Goal: Transaction & Acquisition: Register for event/course

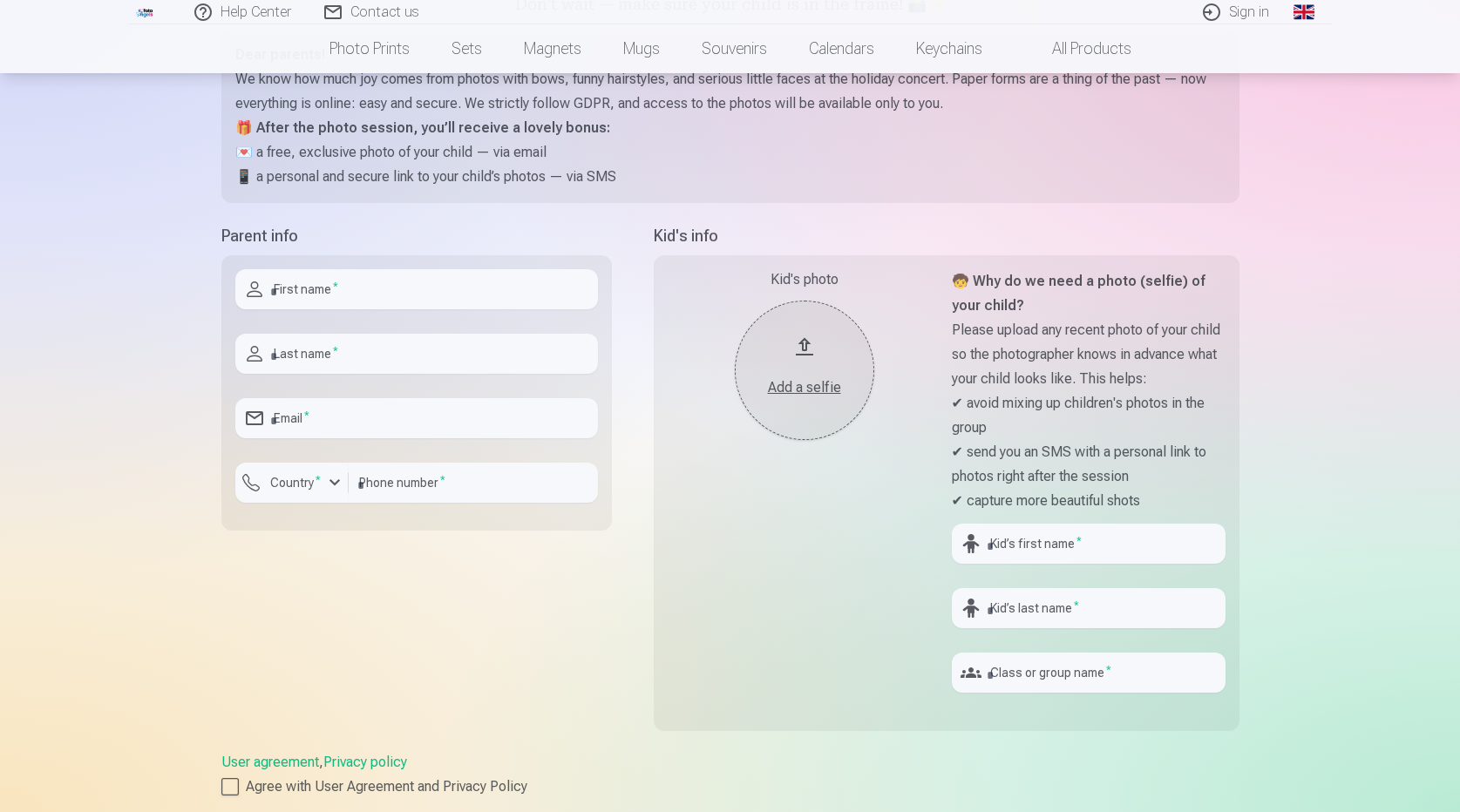
scroll to position [233, 0]
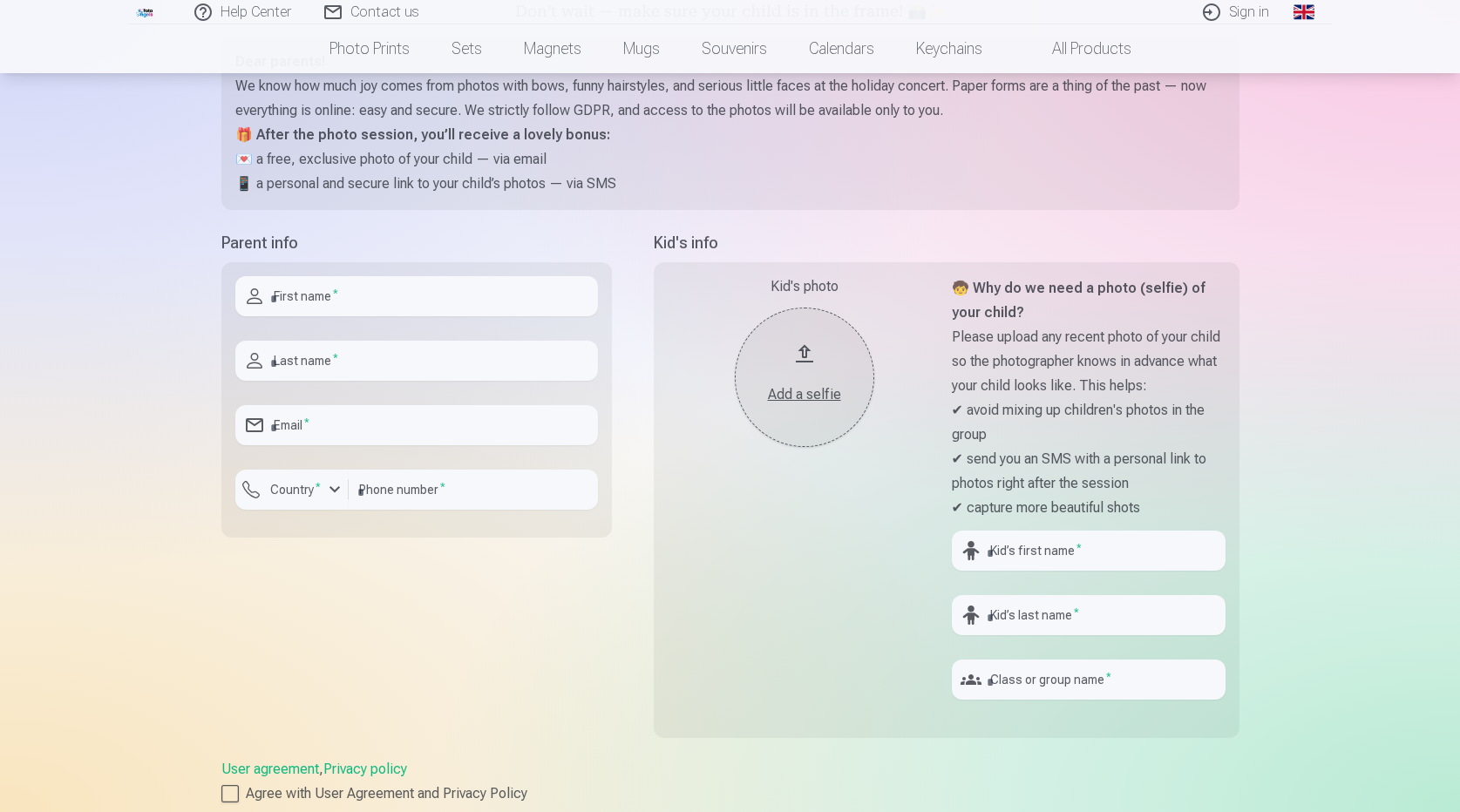
click at [287, 301] on input "text" at bounding box center [416, 296] width 363 height 40
type input "*"
type input "**********"
click at [280, 363] on input "text" at bounding box center [416, 361] width 363 height 40
type input "********"
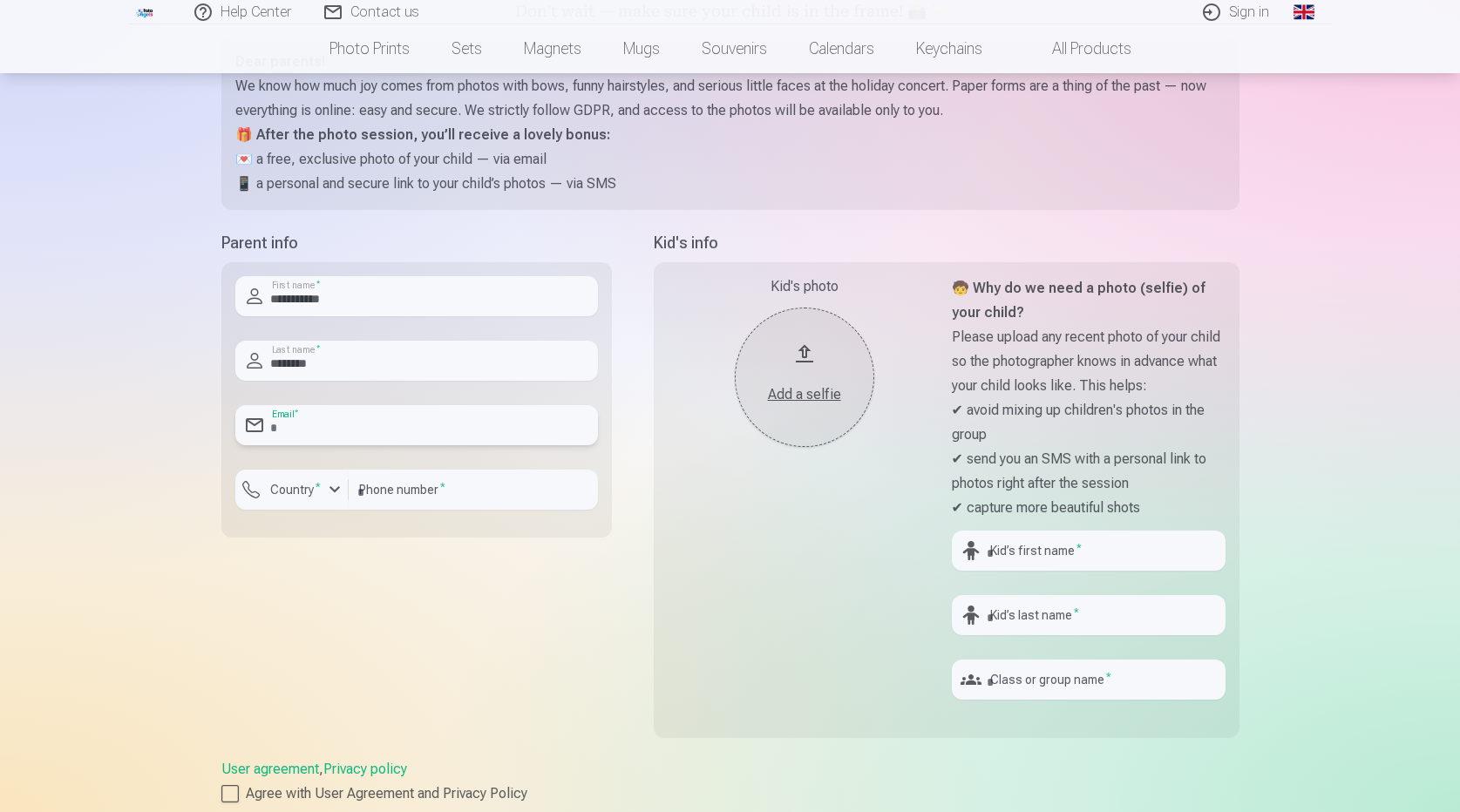
click at [294, 428] on input "email" at bounding box center [416, 425] width 363 height 40
type input "**********"
click at [338, 492] on div "button" at bounding box center [335, 490] width 21 height 21
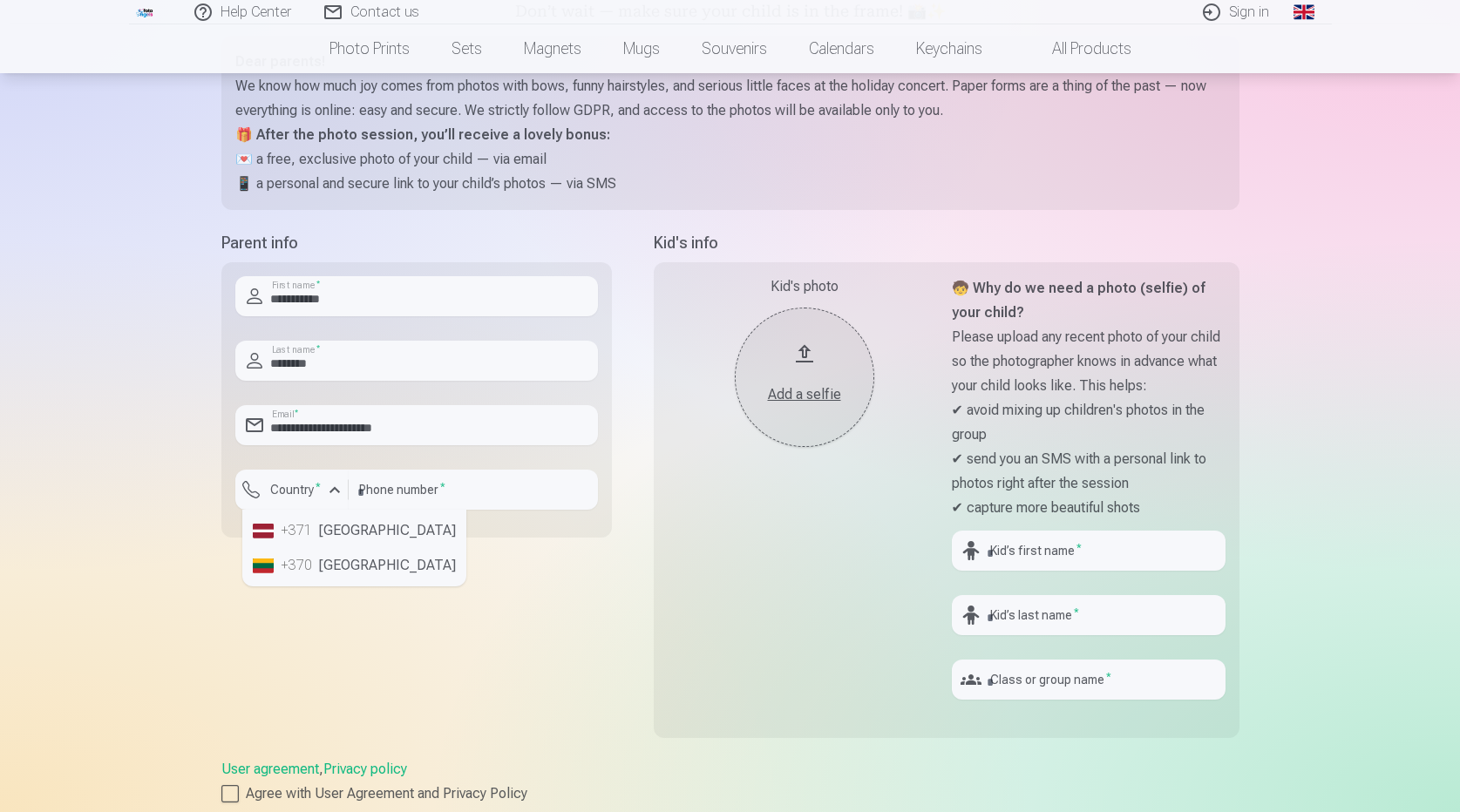
click at [327, 527] on li "+371 [GEOGRAPHIC_DATA]" at bounding box center [353, 530] width 217 height 35
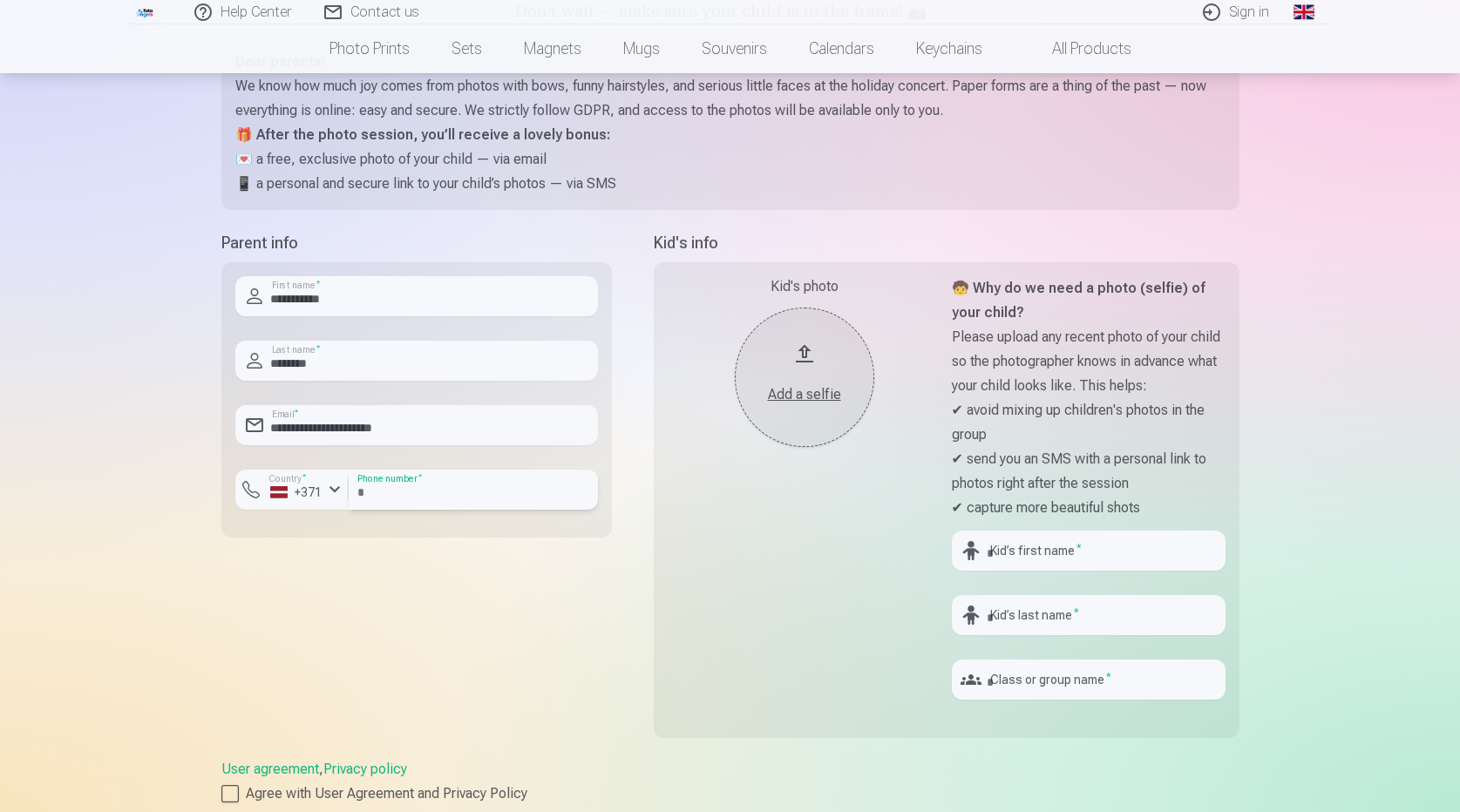
click at [400, 493] on input "number" at bounding box center [473, 490] width 249 height 40
type input "********"
click at [1083, 554] on input "text" at bounding box center [1088, 551] width 274 height 40
click at [997, 554] on input "text" at bounding box center [1088, 551] width 274 height 40
type input "******"
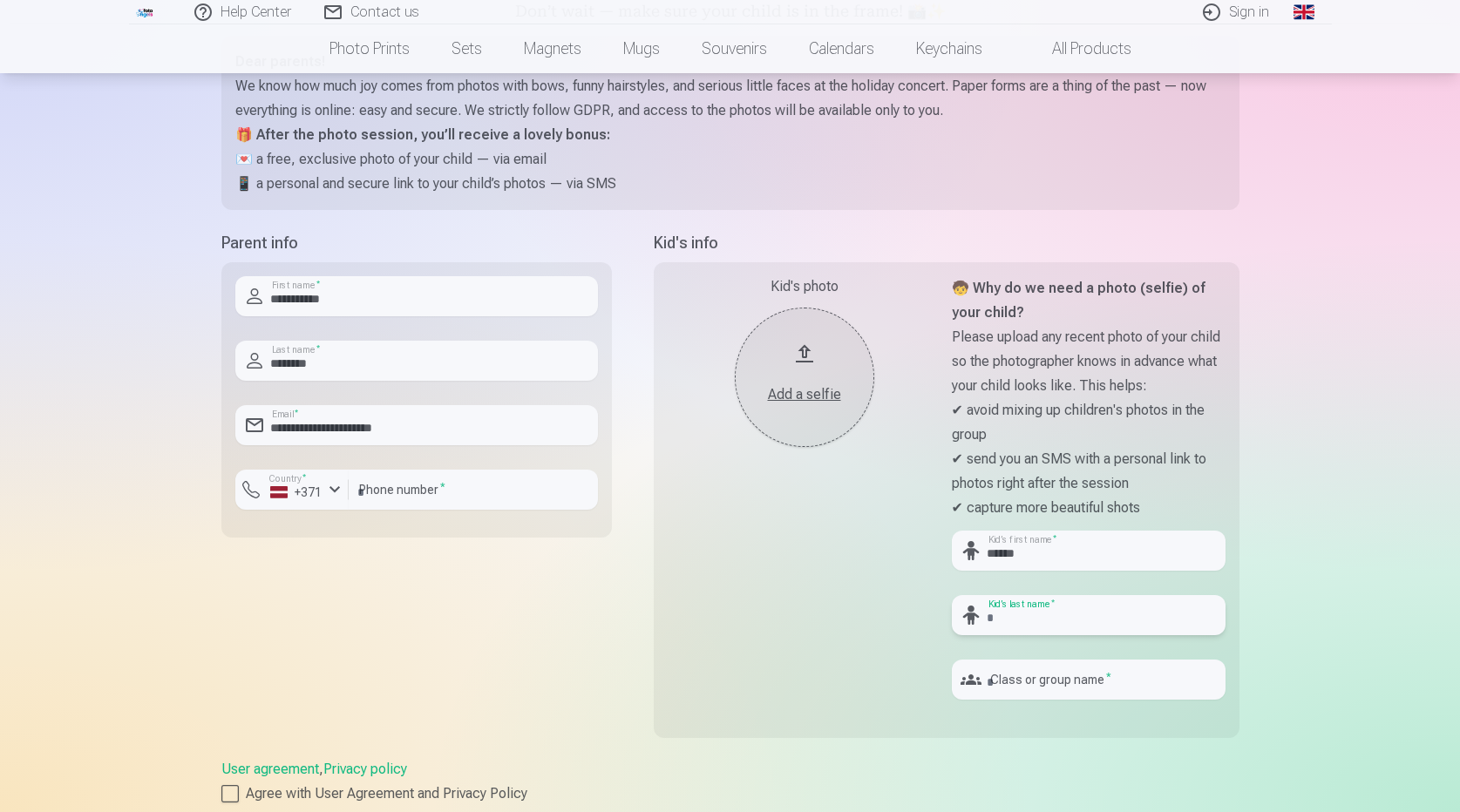
click at [1017, 627] on input "text" at bounding box center [1088, 615] width 274 height 40
type input "*******"
click at [830, 592] on div "Kid's photo Add a selfie" at bounding box center [804, 494] width 274 height 437
click at [1035, 683] on input "text" at bounding box center [1088, 679] width 274 height 40
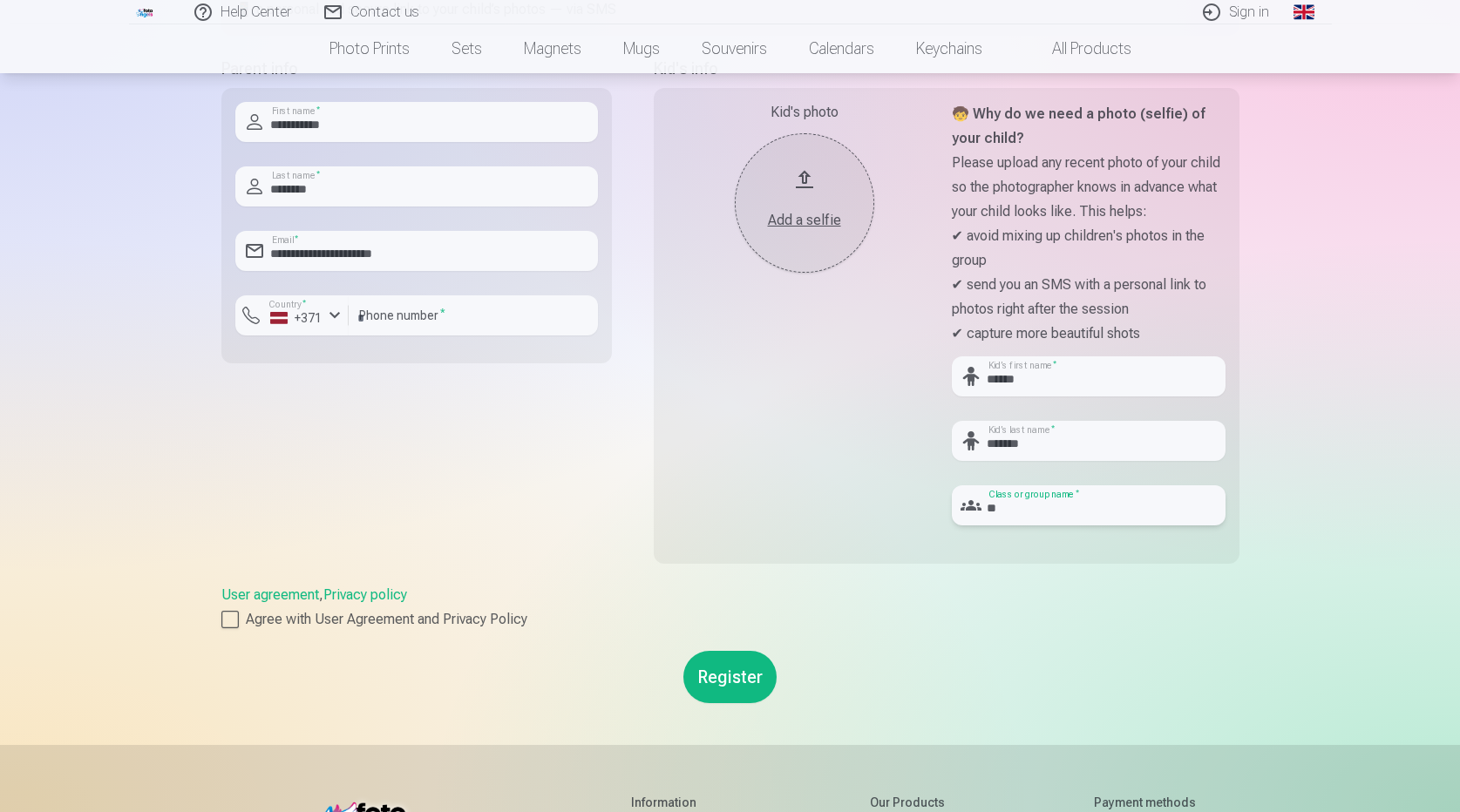
scroll to position [464, 0]
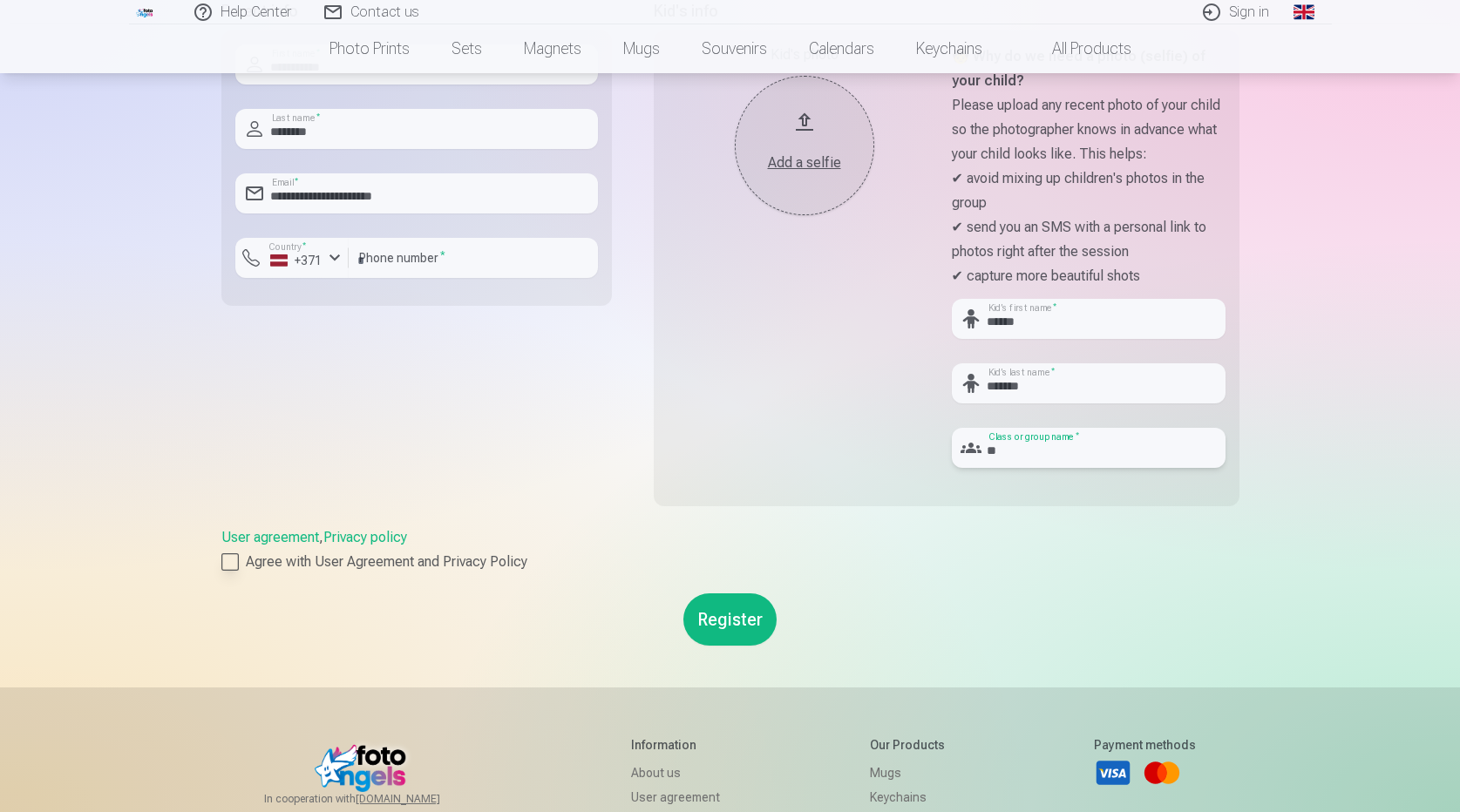
type input "**"
click at [231, 556] on div at bounding box center [229, 562] width 18 height 18
click at [759, 622] on button "Register" at bounding box center [730, 619] width 93 height 53
click at [723, 612] on button "Register" at bounding box center [730, 619] width 93 height 53
click at [808, 122] on button "Add a selfie" at bounding box center [805, 146] width 139 height 139
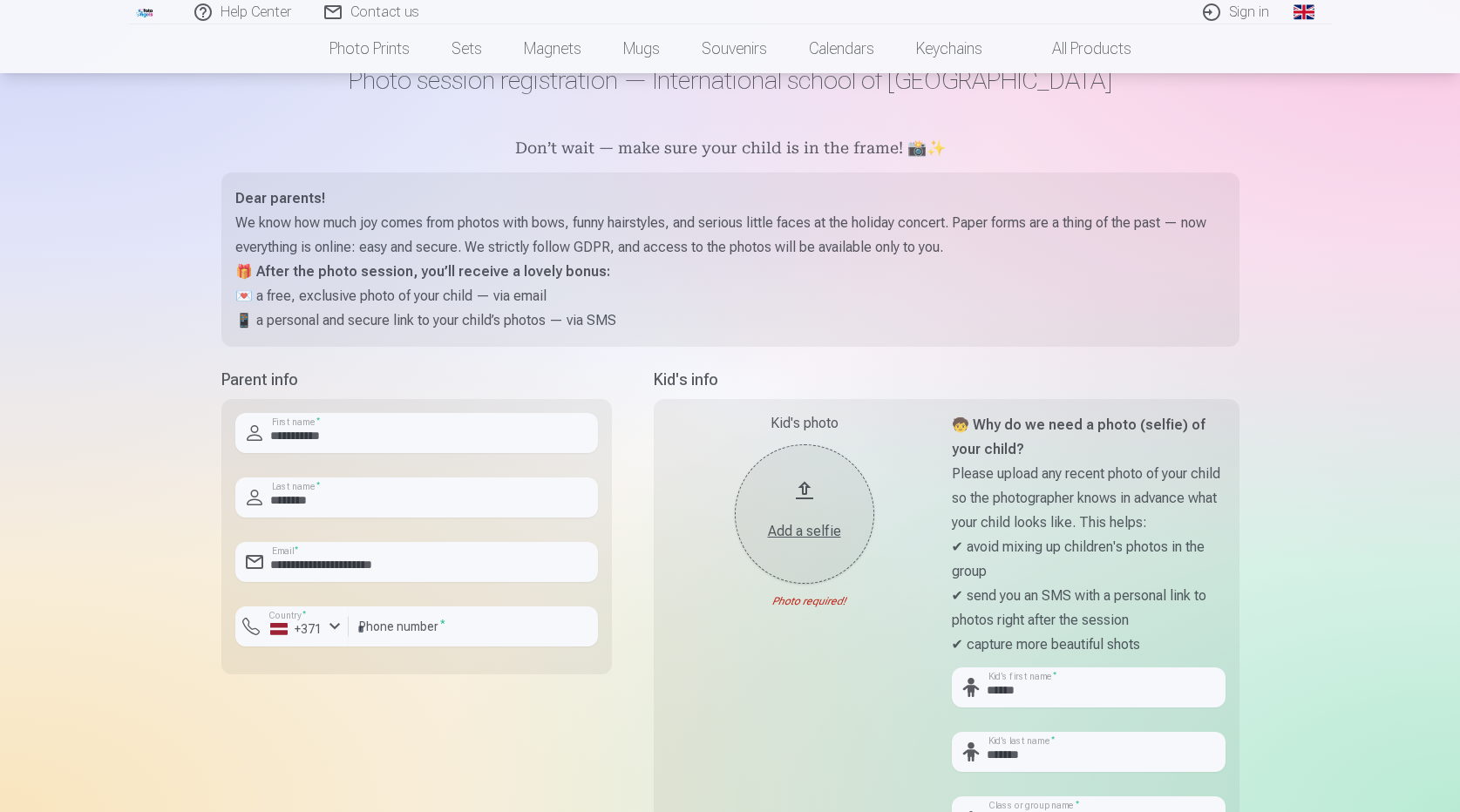
scroll to position [116, 0]
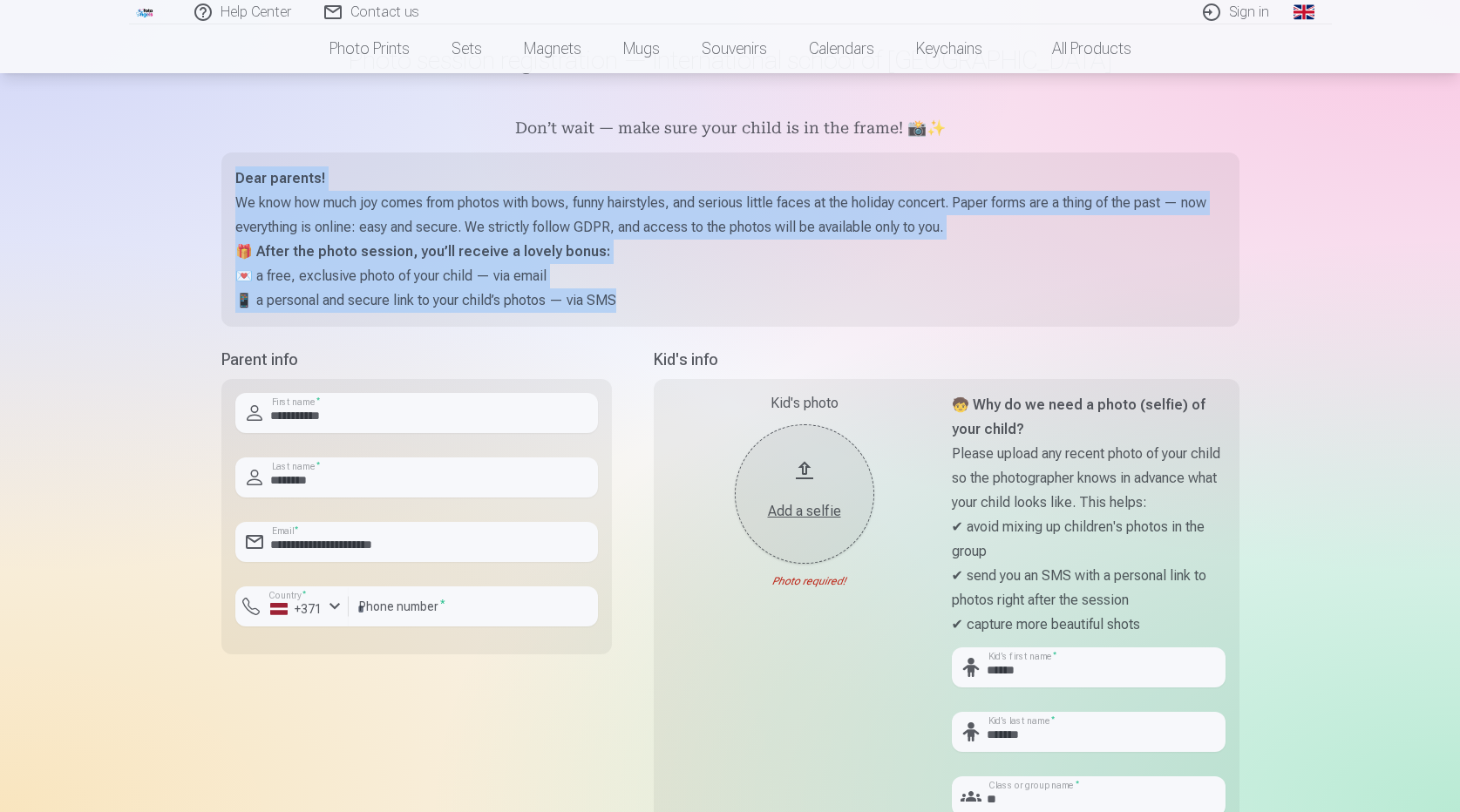
drag, startPoint x: 233, startPoint y: 180, endPoint x: 626, endPoint y: 311, distance: 414.3
click at [626, 311] on div "Dear parents! We know how much joy comes from photos with bows, funny hairstyle…" at bounding box center [730, 239] width 1018 height 174
copy div "Dear parents! We know how much joy comes from photos with bows, funny hairstyle…"
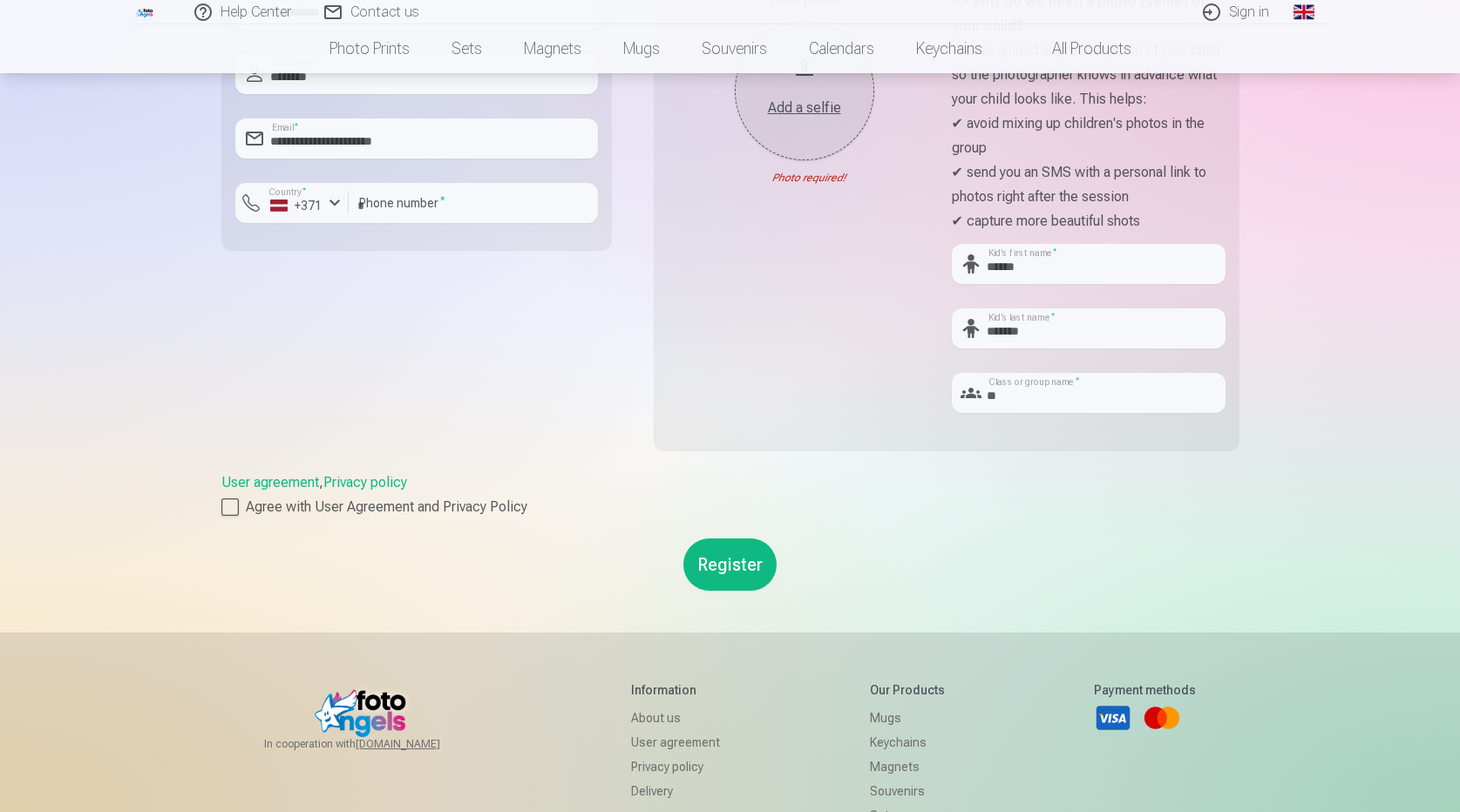
scroll to position [610, 0]
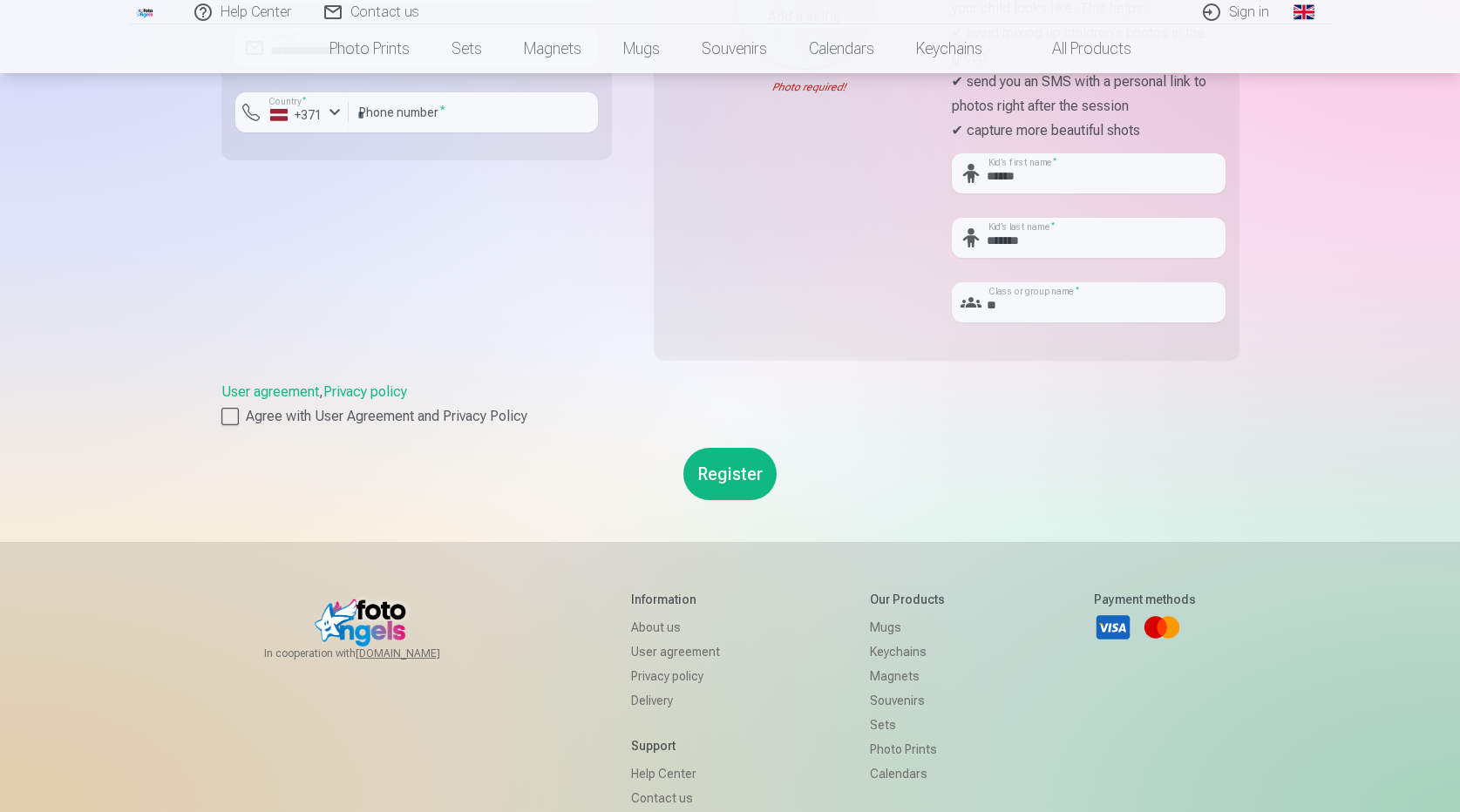
click at [732, 477] on button "Register" at bounding box center [730, 475] width 93 height 53
click at [1300, 14] on link "Global" at bounding box center [1303, 12] width 35 height 24
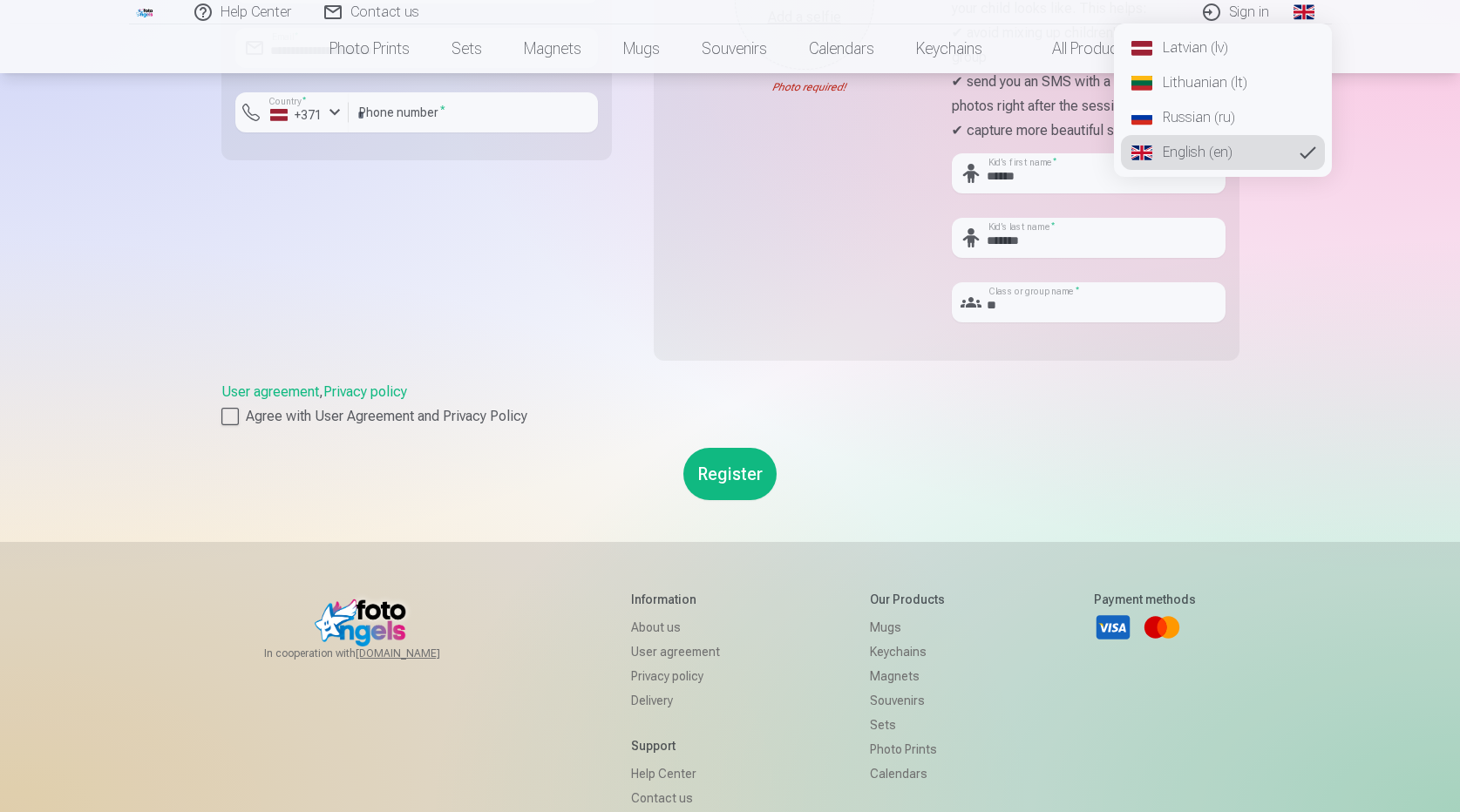
click at [1188, 118] on link "Russian (ru)" at bounding box center [1222, 117] width 204 height 35
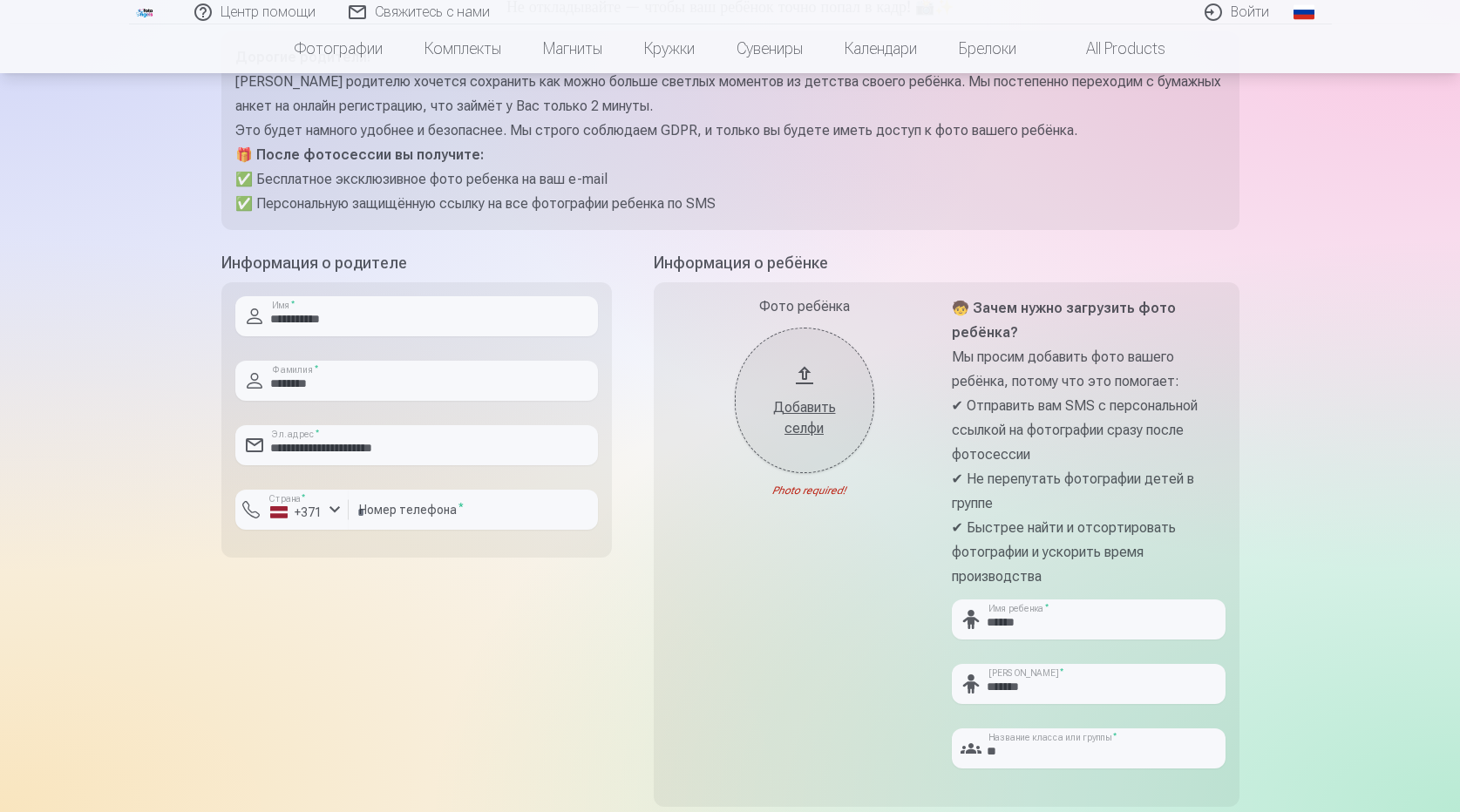
scroll to position [320, 0]
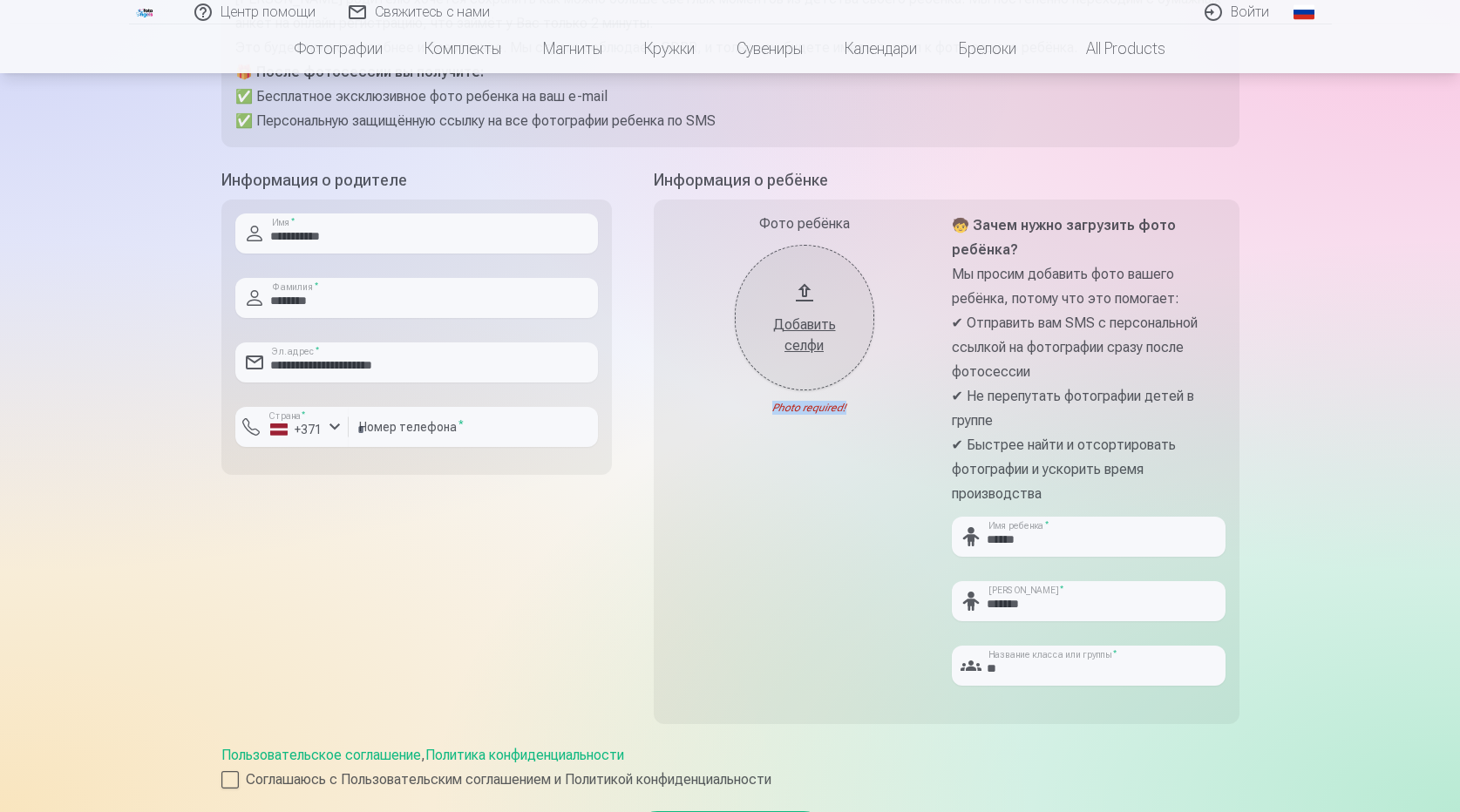
drag, startPoint x: 771, startPoint y: 414, endPoint x: 858, endPoint y: 407, distance: 87.3
click at [858, 407] on div "Photo required!" at bounding box center [804, 407] width 274 height 14
copy div "Photo required!"
click at [858, 417] on div "Фото ребёнка Добавить селфи Photo required!" at bounding box center [804, 456] width 274 height 486
drag, startPoint x: 867, startPoint y: 400, endPoint x: 761, endPoint y: 412, distance: 106.7
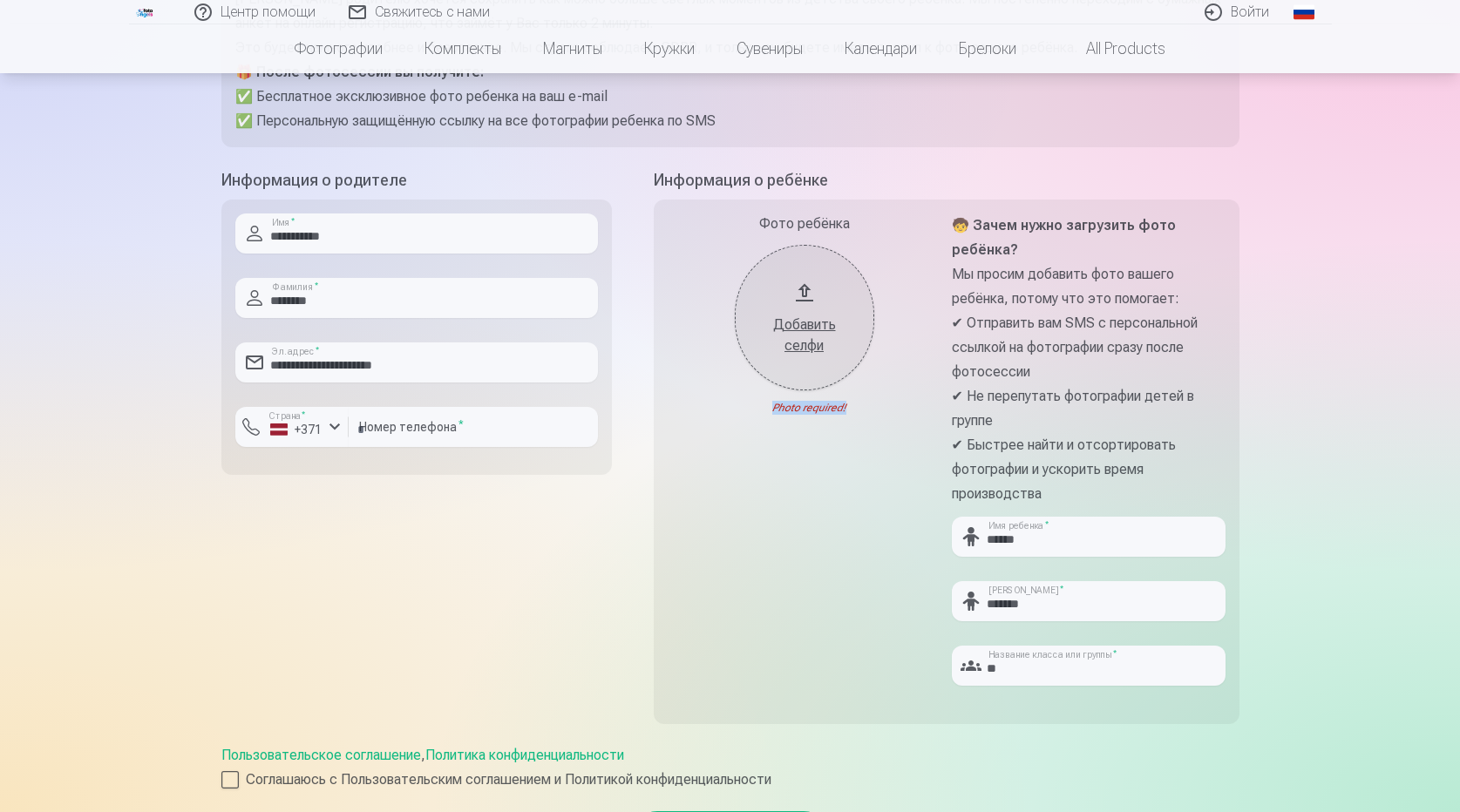
click at [761, 412] on div "Фото ребёнка Добавить селфи Photo required!" at bounding box center [804, 456] width 274 height 486
copy div "Photo required!"
click at [797, 294] on button "Добавить селфи" at bounding box center [805, 318] width 139 height 146
click at [797, 296] on button "Добавить селфи" at bounding box center [805, 318] width 139 height 146
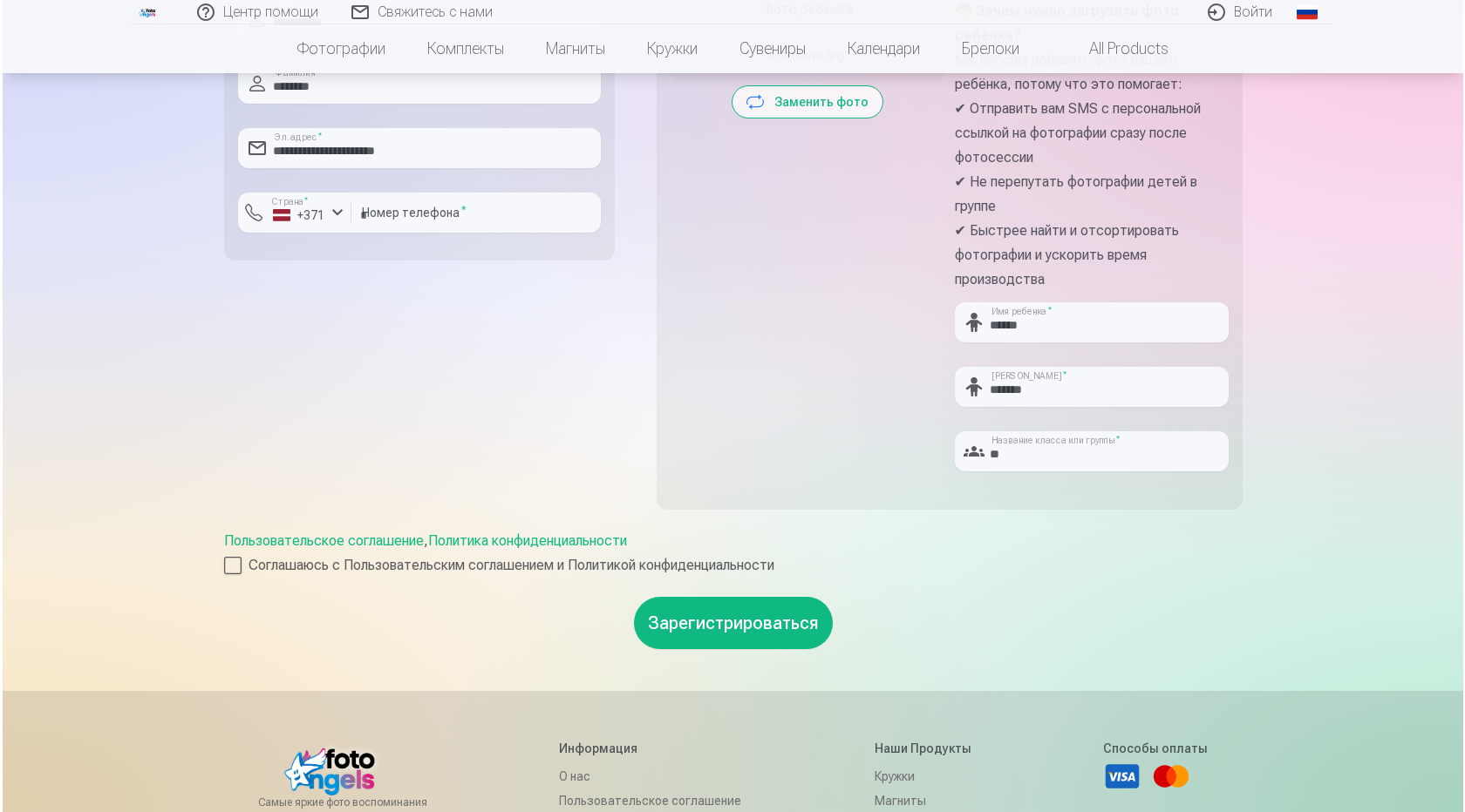
scroll to position [552, 0]
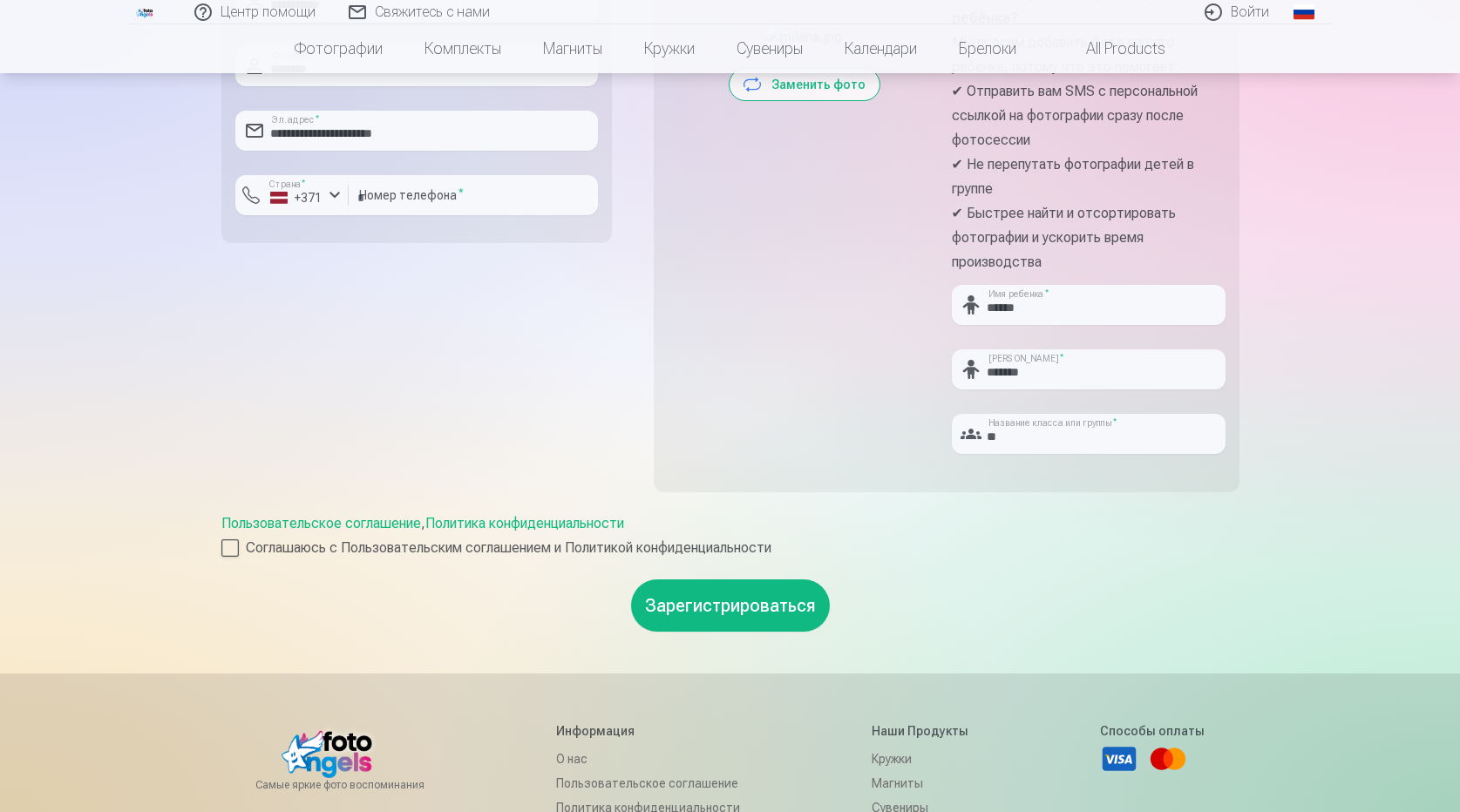
click at [745, 614] on button "Зарегистрироваться" at bounding box center [730, 606] width 198 height 53
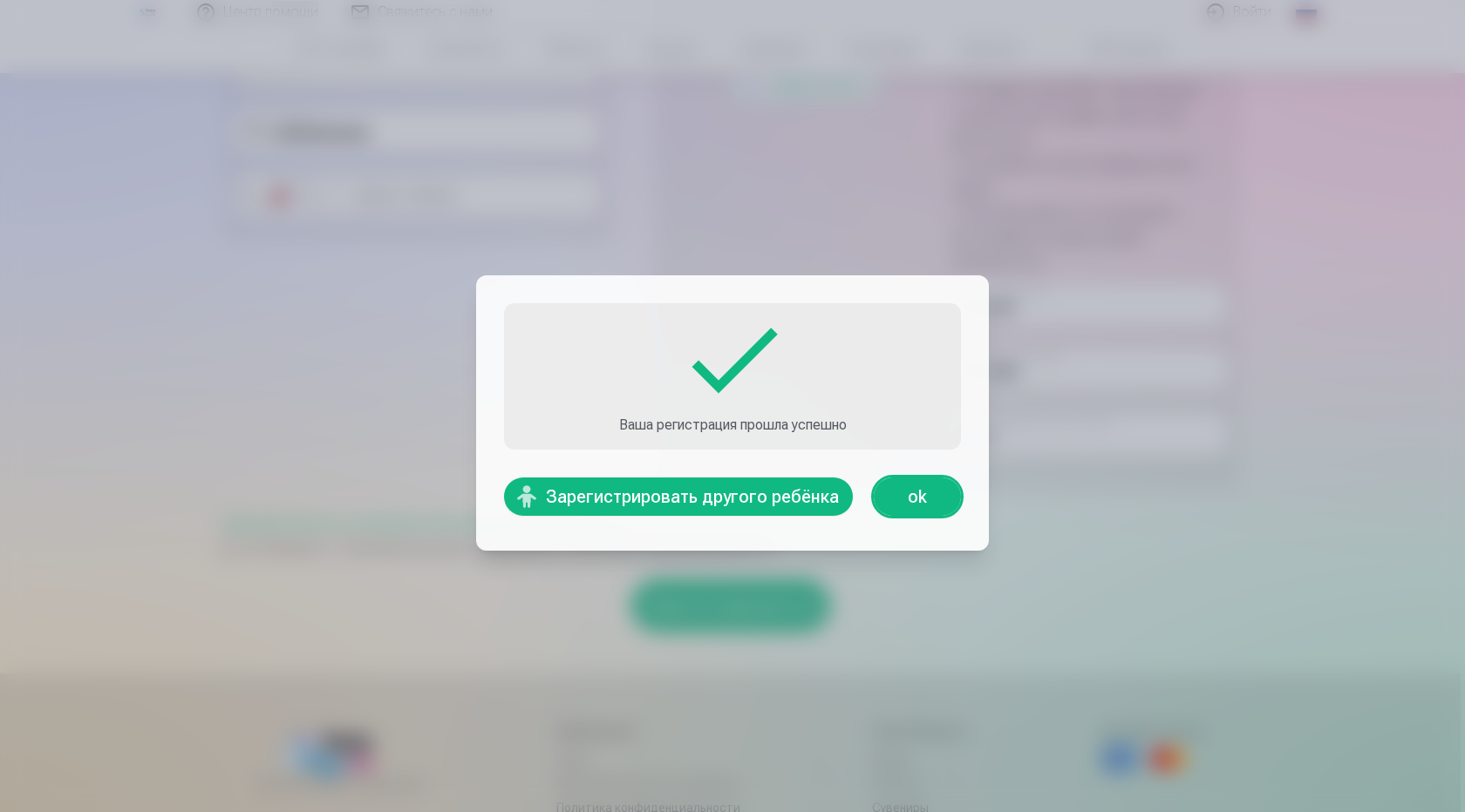
click at [917, 500] on link "ok" at bounding box center [917, 496] width 87 height 39
